Goal: Communication & Community: Answer question/provide support

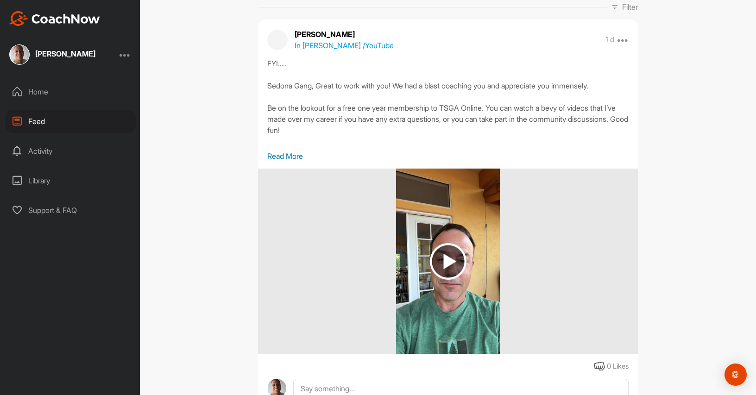
scroll to position [144, 0]
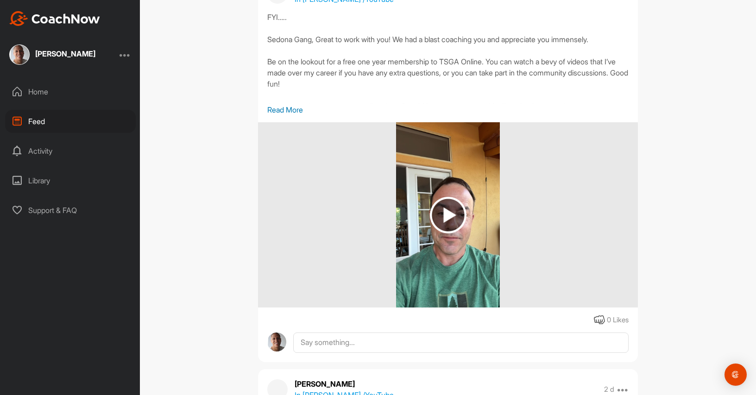
click at [448, 208] on img at bounding box center [448, 215] width 37 height 37
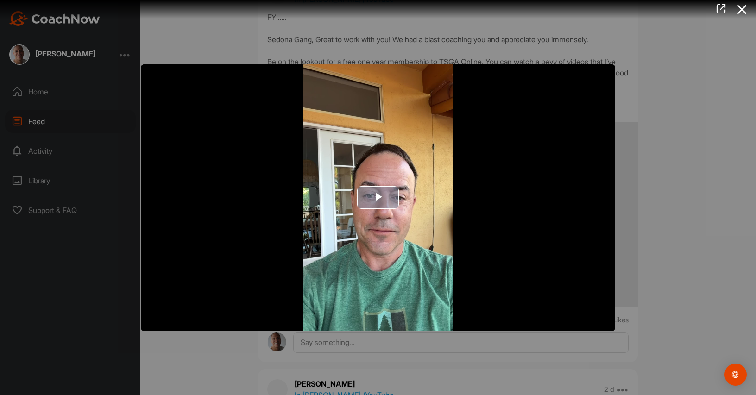
click at [378, 198] on span "Video Player" at bounding box center [378, 198] width 0 height 0
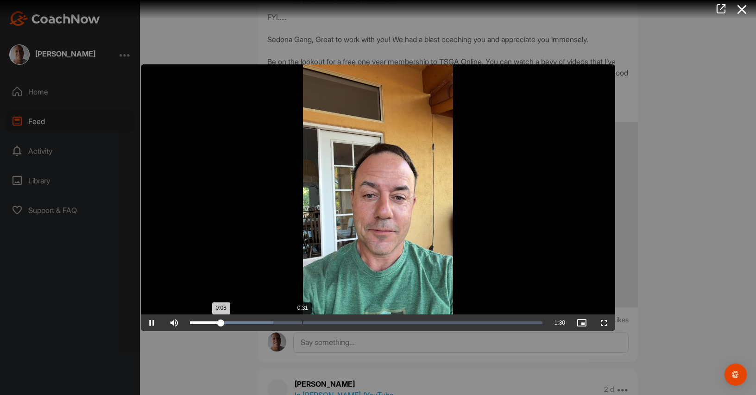
click at [302, 322] on div "0:31" at bounding box center [302, 322] width 0 height 3
click at [374, 322] on div "Loaded : 35.54% 0:51 0:31" at bounding box center [366, 322] width 352 height 3
click at [433, 325] on div "Loaded : 55.98% 1:08 0:52" at bounding box center [366, 322] width 362 height 17
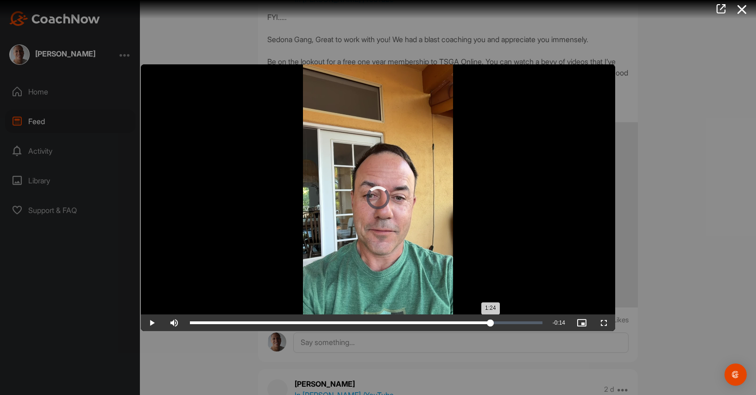
click at [490, 320] on div "Loaded : 73.51% 1:24 1:24" at bounding box center [366, 322] width 362 height 17
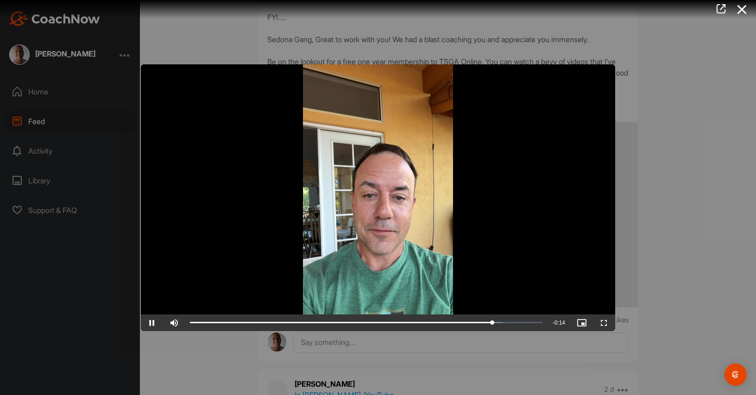
click at [701, 288] on div at bounding box center [378, 197] width 756 height 395
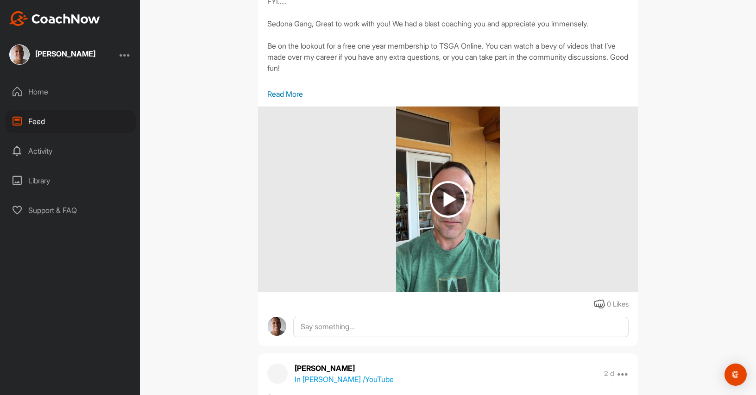
click at [288, 93] on p "Read More" at bounding box center [447, 93] width 361 height 11
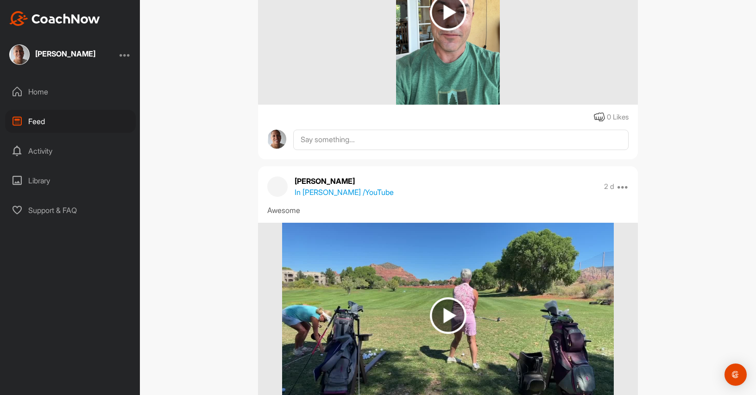
scroll to position [508, 0]
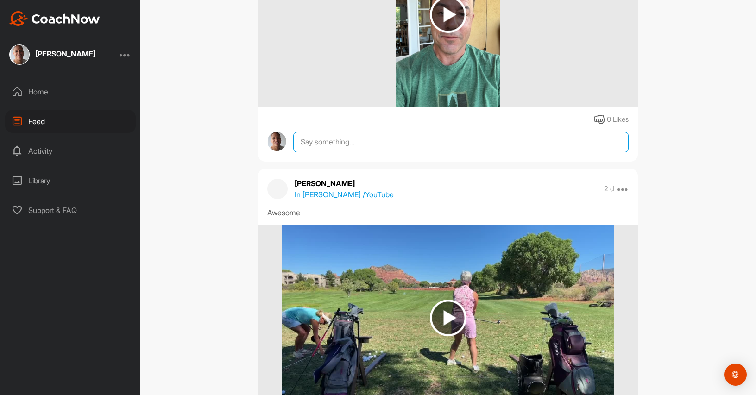
click at [340, 152] on textarea at bounding box center [460, 142] width 335 height 20
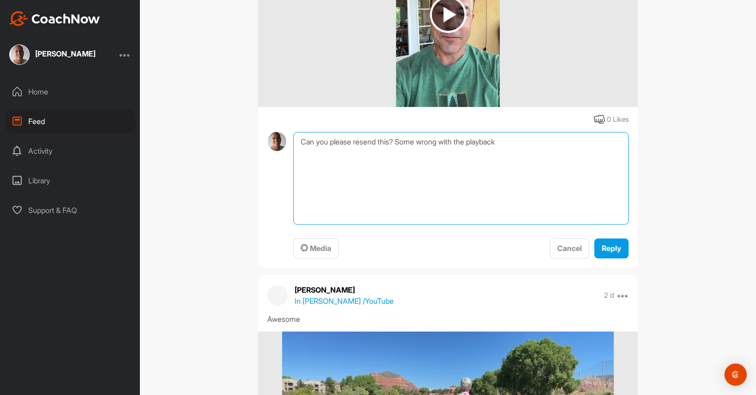
type textarea "Can you please resend this? Some wrong with the playback"
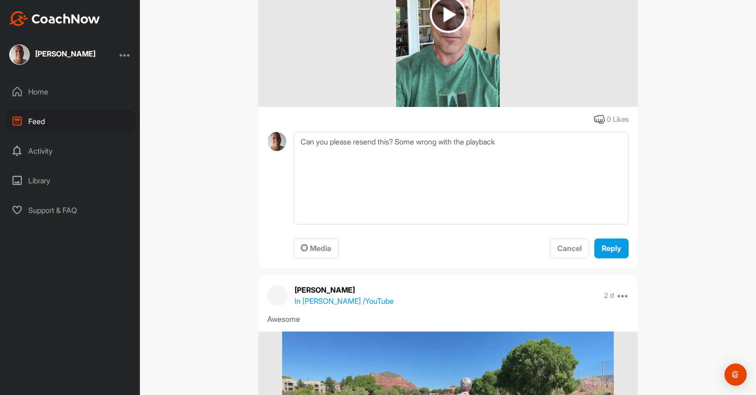
click at [445, 33] on img at bounding box center [448, 14] width 37 height 37
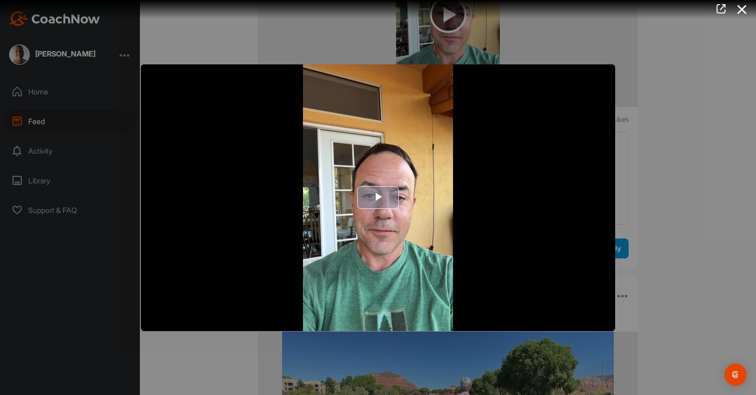
click at [378, 198] on span "Video Player" at bounding box center [378, 198] width 0 height 0
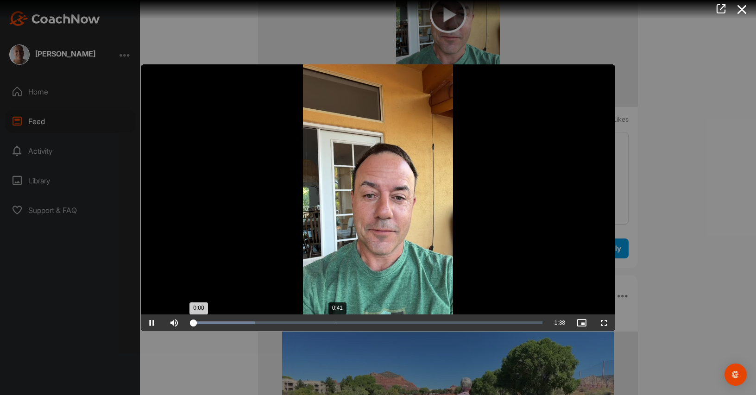
click at [336, 324] on div "Loaded : 18.44% 0:41 0:00" at bounding box center [366, 322] width 362 height 17
click at [418, 328] on div "Loaded : 46.80% 1:03 0:43" at bounding box center [366, 322] width 362 height 17
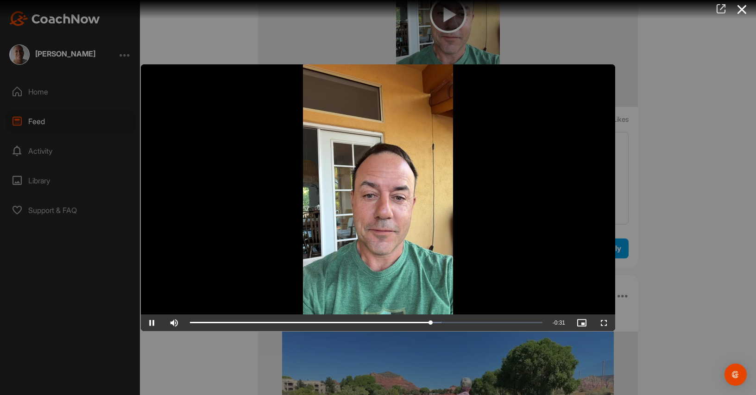
click at [719, 7] on icon at bounding box center [720, 9] width 11 height 10
click at [717, 37] on div at bounding box center [378, 197] width 756 height 395
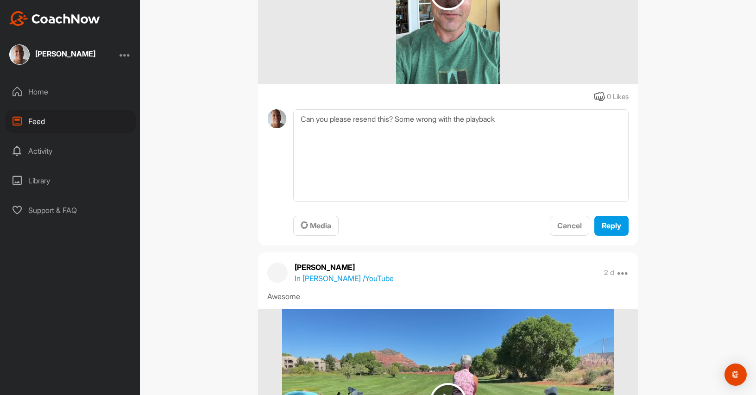
scroll to position [544, 0]
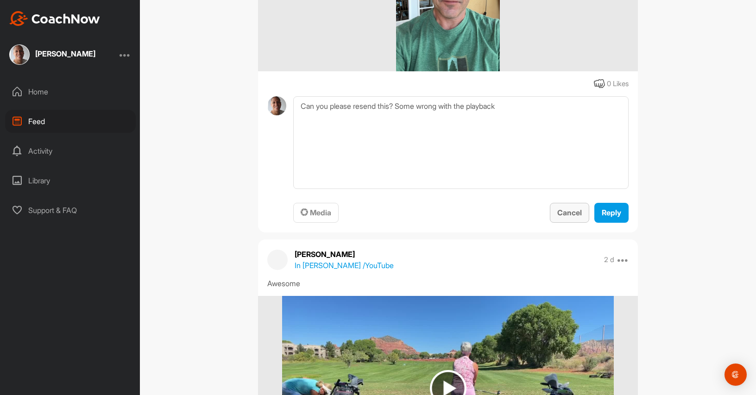
click at [569, 217] on span "Cancel" at bounding box center [569, 212] width 25 height 9
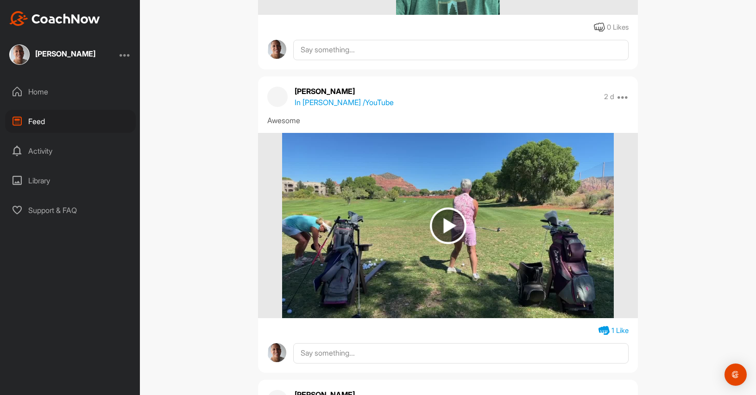
scroll to position [593, 0]
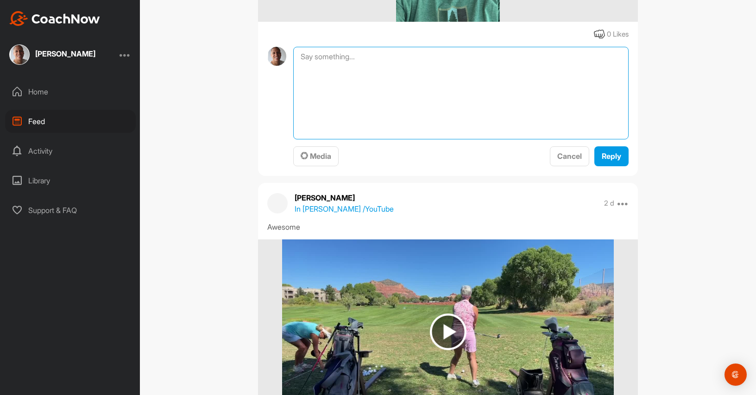
click at [321, 139] on textarea at bounding box center [460, 93] width 335 height 93
type textarea "Can you please resend this? Something is off with the playback."
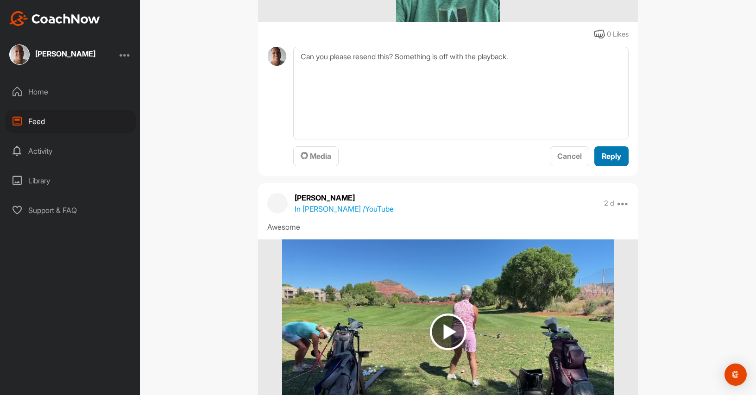
click at [612, 162] on div "Reply" at bounding box center [611, 155] width 19 height 11
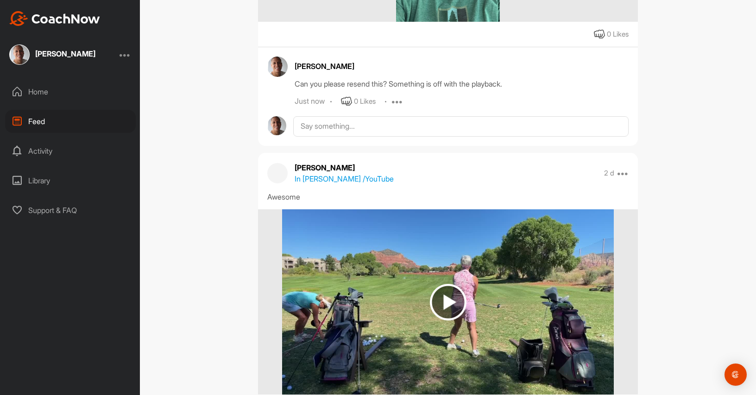
click at [403, 107] on icon at bounding box center [397, 101] width 11 height 11
click at [491, 137] on div "[PERSON_NAME] Can you please resend this? Something is off with the playback. J…" at bounding box center [448, 92] width 380 height 90
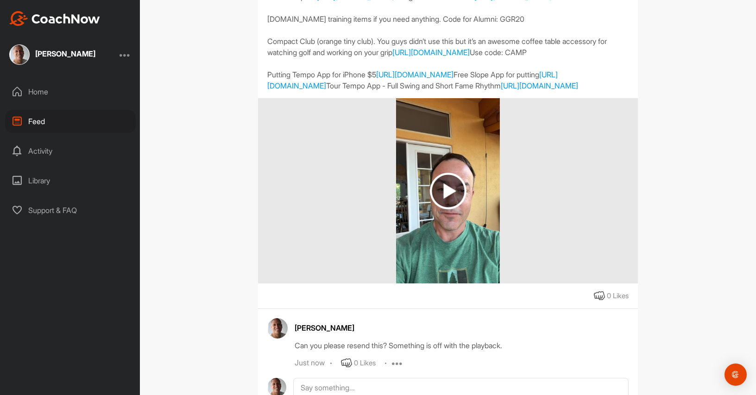
scroll to position [0, 0]
